Goal: Find specific page/section: Find specific page/section

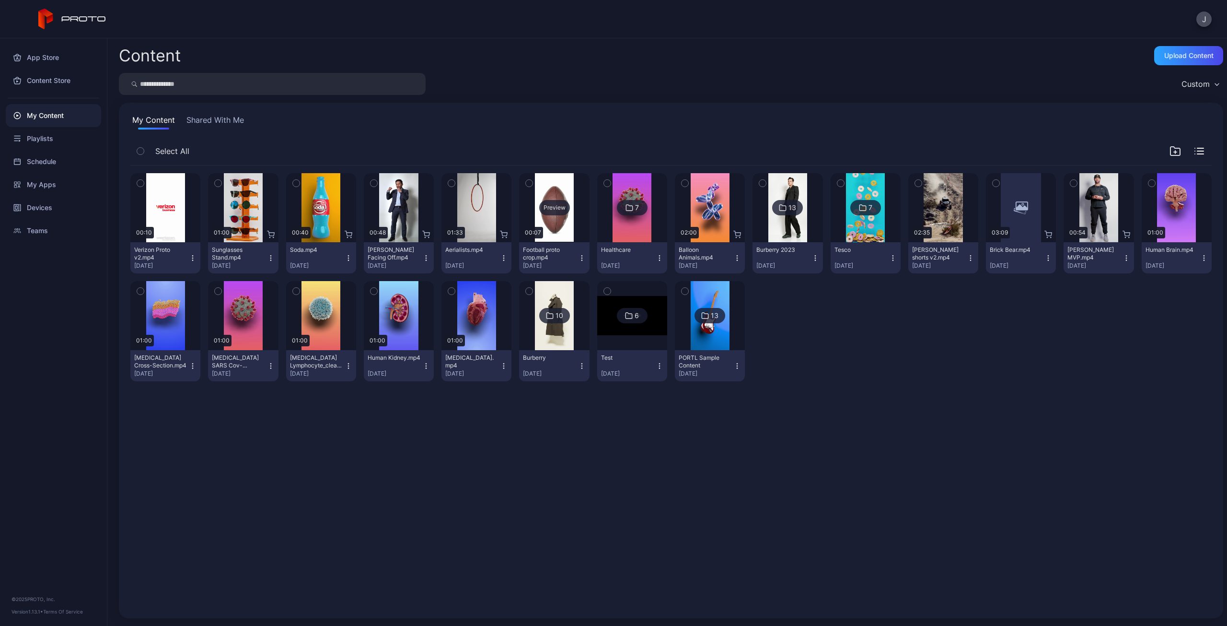
click at [549, 206] on div "Preview" at bounding box center [554, 207] width 31 height 15
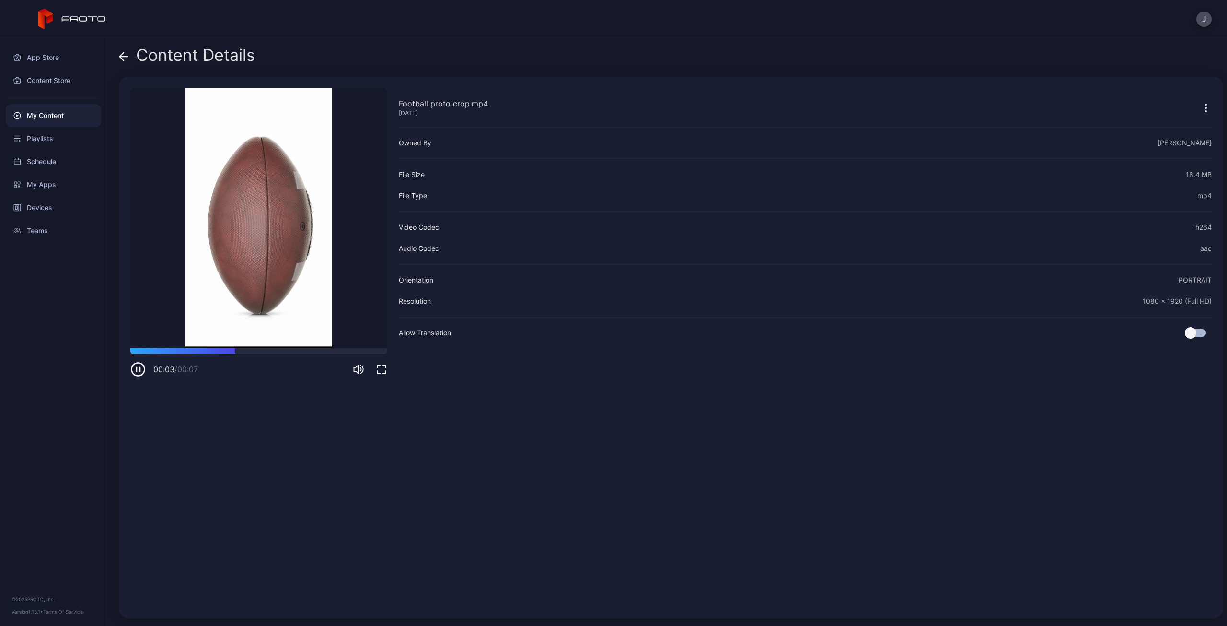
click at [123, 54] on icon at bounding box center [122, 56] width 4 height 8
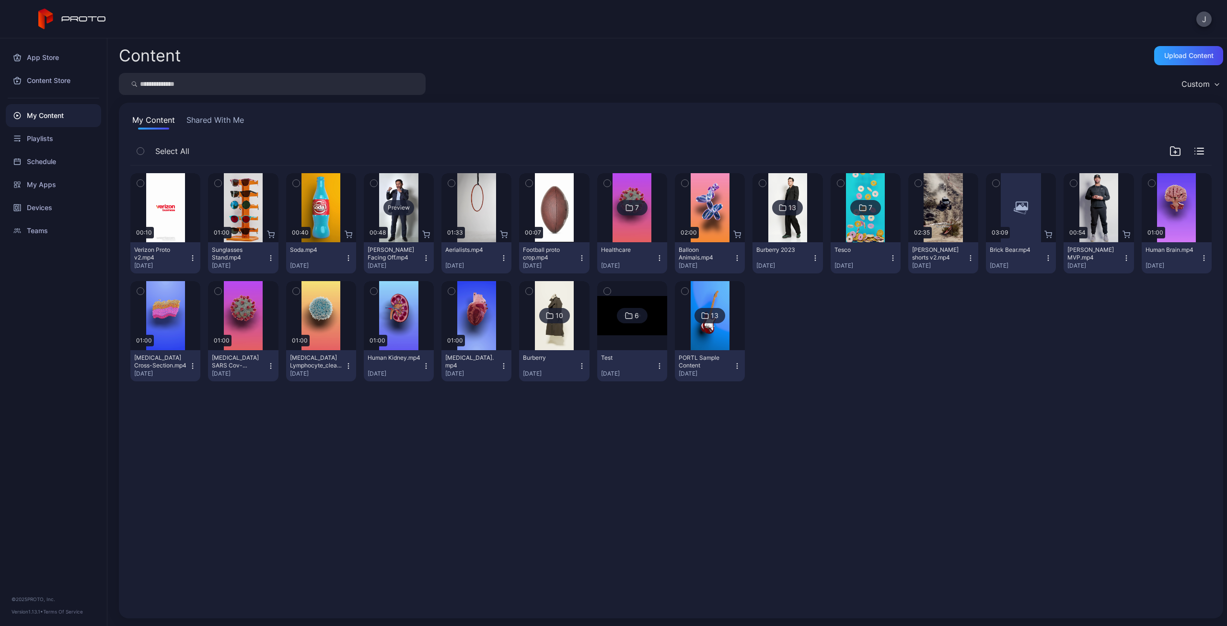
click at [398, 207] on div "Preview" at bounding box center [399, 207] width 31 height 15
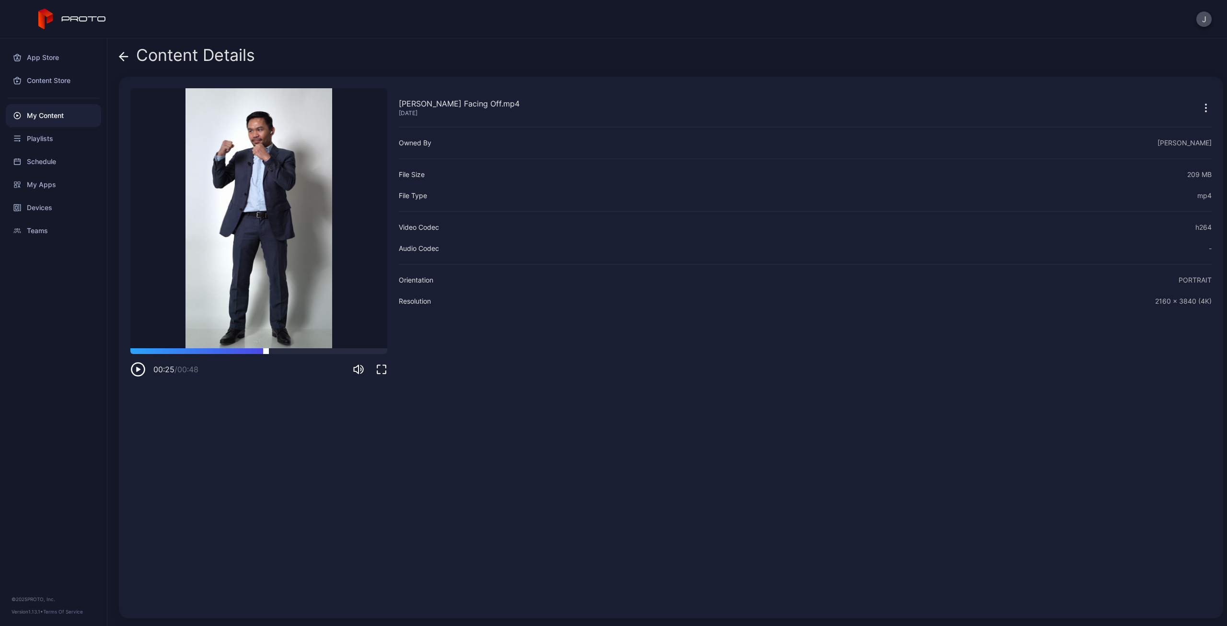
drag, startPoint x: 266, startPoint y: 348, endPoint x: 323, endPoint y: 354, distance: 57.3
click at [267, 349] on div at bounding box center [258, 351] width 257 height 6
click at [347, 349] on div at bounding box center [258, 351] width 257 height 6
click at [125, 54] on icon at bounding box center [124, 57] width 10 height 10
